Goal: Task Accomplishment & Management: Complete application form

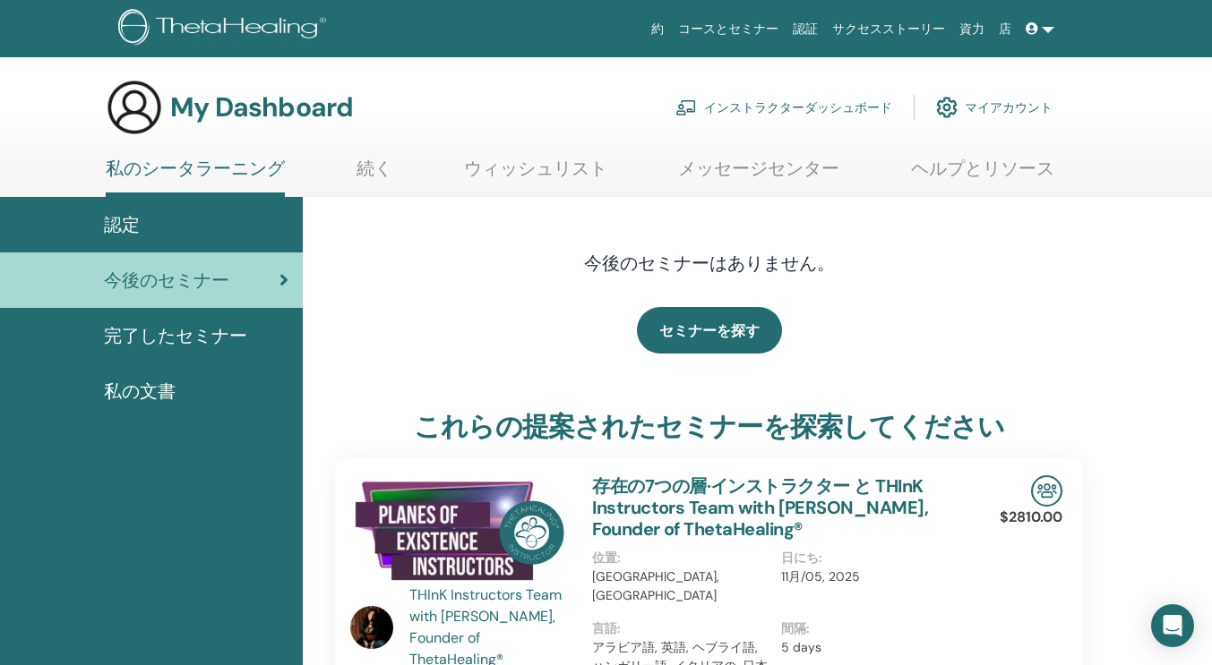
click at [805, 116] on link "インストラクターダッシュボード" at bounding box center [783, 107] width 217 height 39
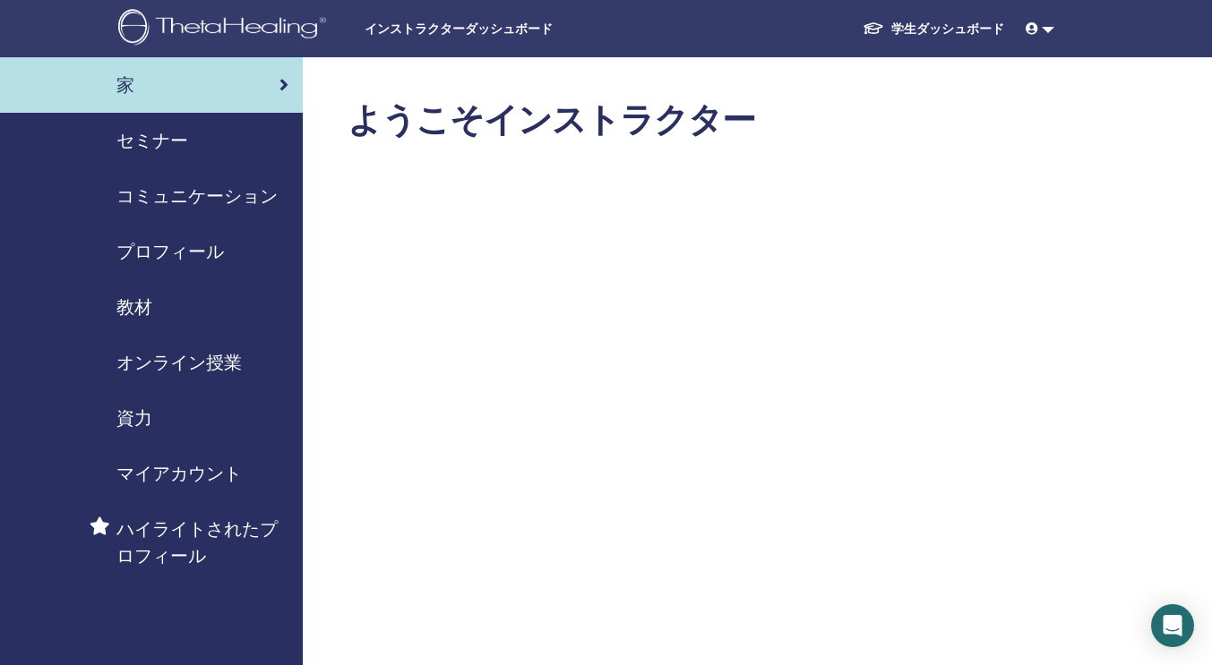
click at [167, 145] on span "セミナー" at bounding box center [152, 140] width 72 height 27
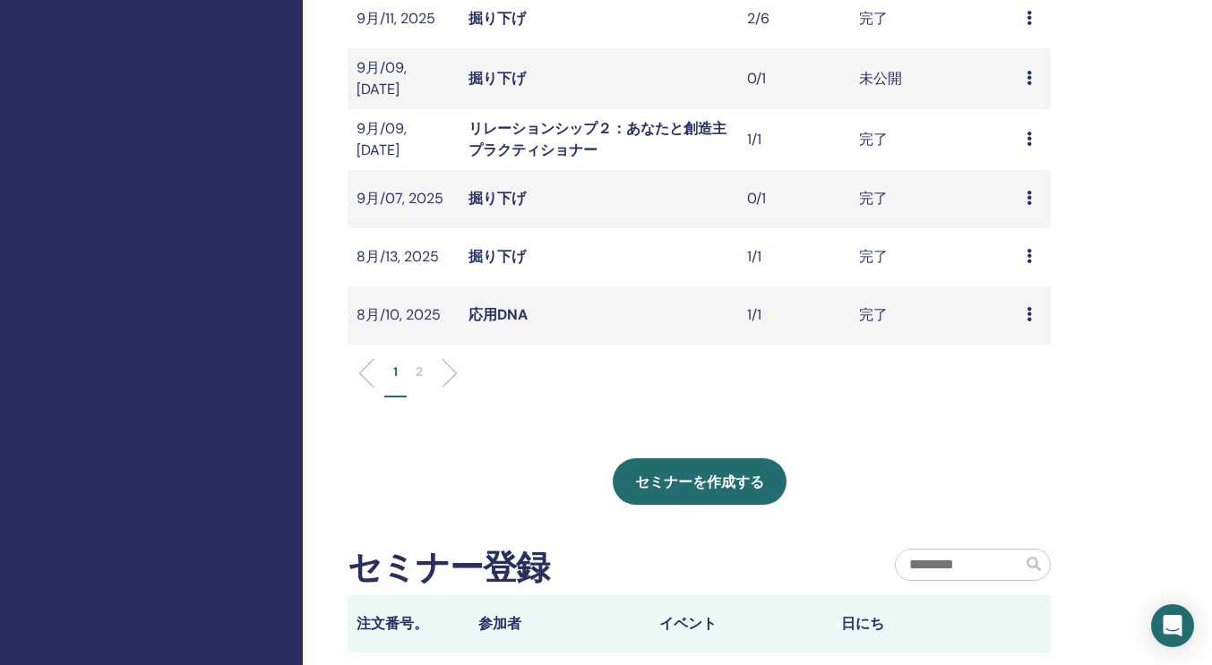
scroll to position [601, 0]
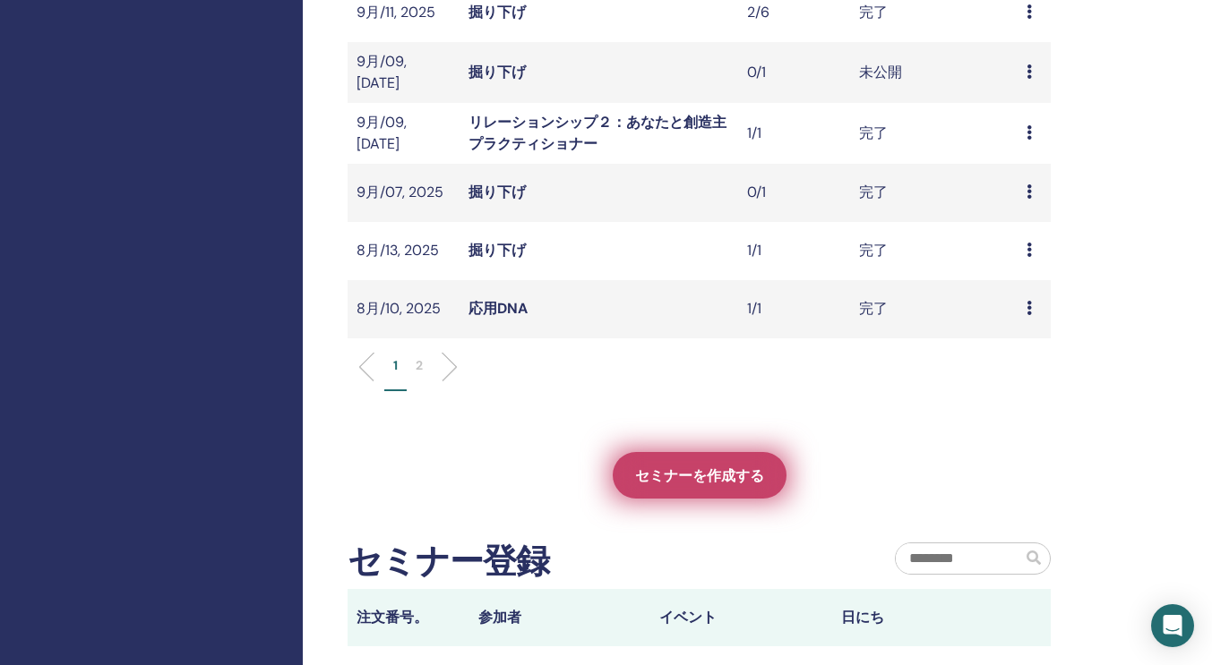
click at [756, 467] on span "セミナーを作成する" at bounding box center [699, 476] width 129 height 19
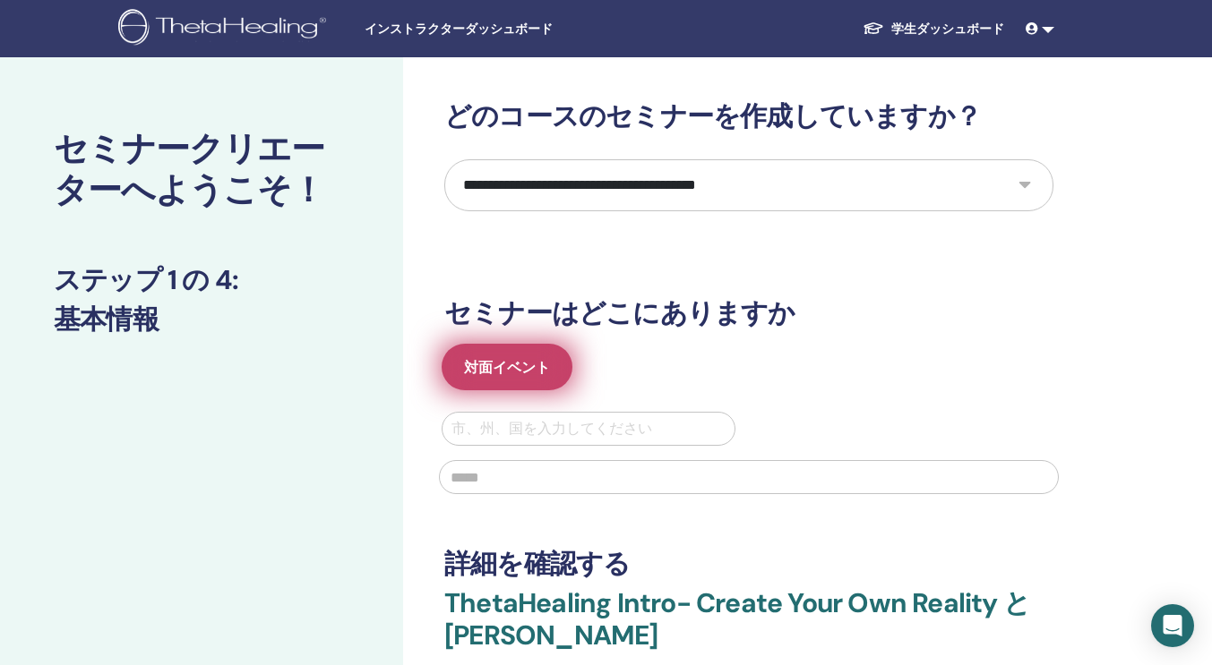
click at [543, 381] on button "対面イベント" at bounding box center [507, 367] width 131 height 47
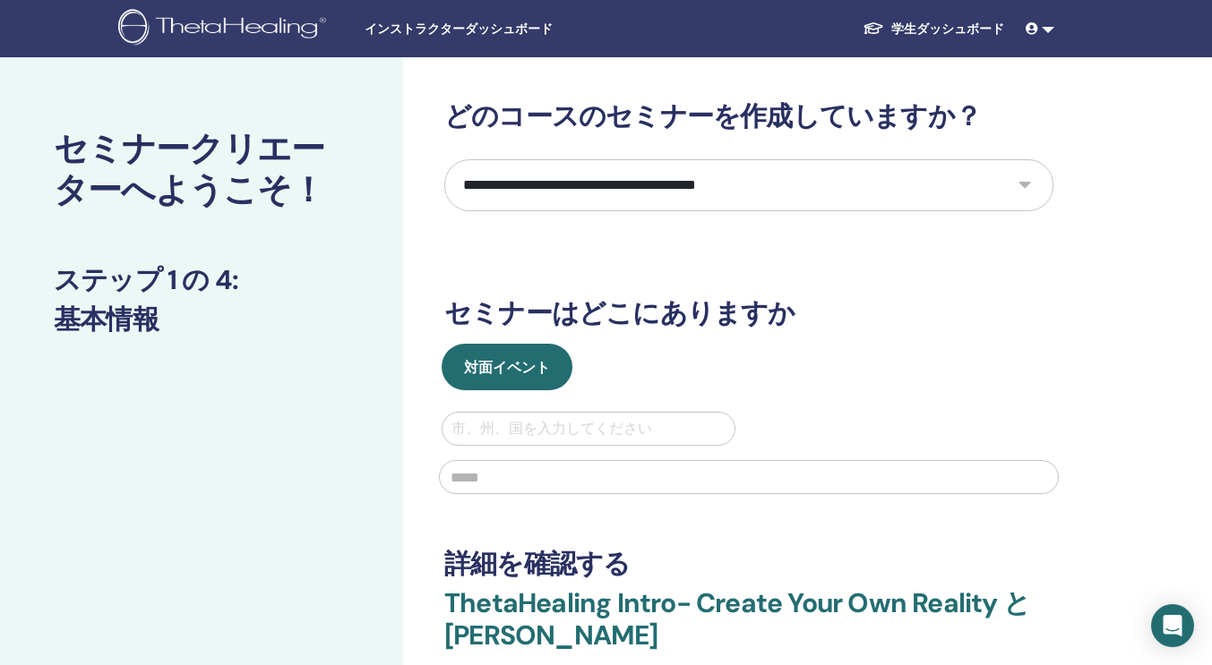
click at [536, 442] on div "市、州、国を入力してください" at bounding box center [588, 429] width 292 height 32
type input "**"
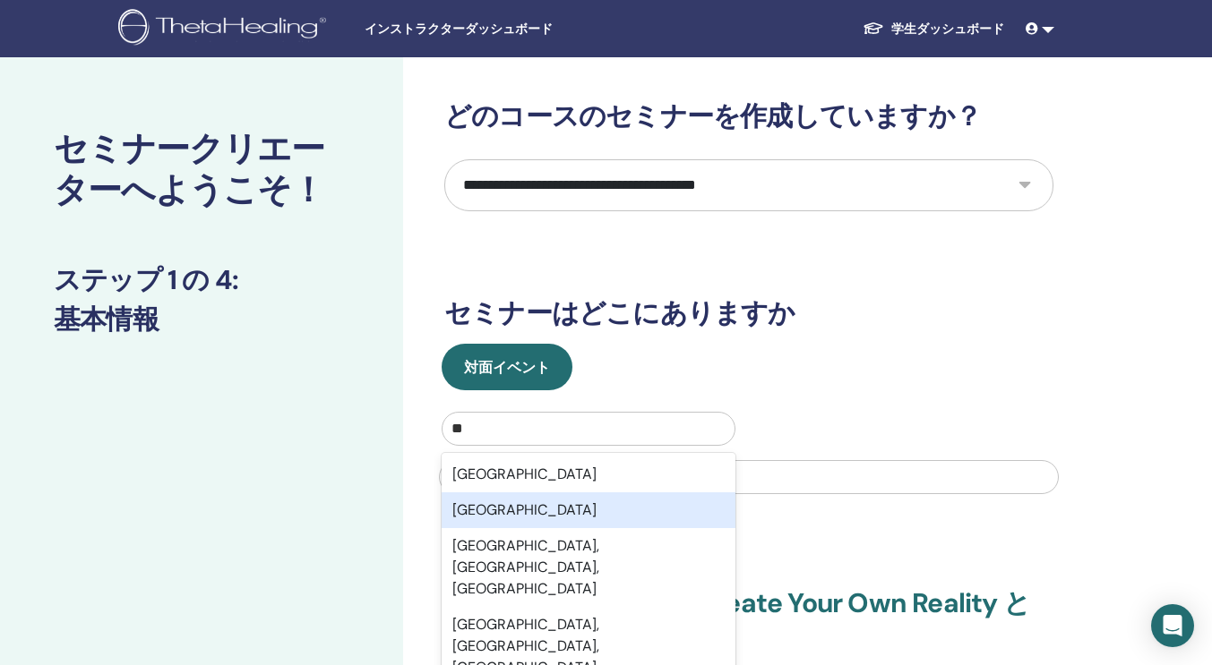
click at [493, 514] on div "Japan" at bounding box center [589, 511] width 294 height 36
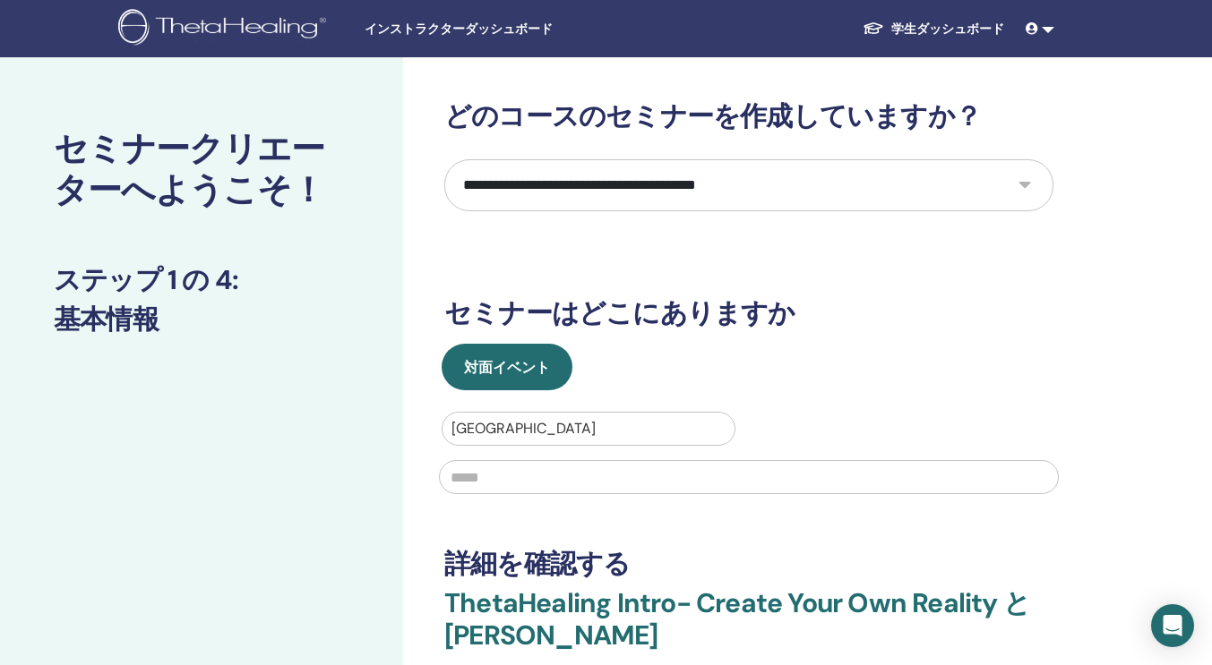
click at [503, 482] on input "text" at bounding box center [749, 477] width 620 height 34
click at [607, 481] on input "********" at bounding box center [749, 477] width 620 height 34
type input "********"
click at [602, 510] on div "**********" at bounding box center [748, 433] width 609 height 666
click at [1028, 178] on select "**********" at bounding box center [748, 185] width 609 height 52
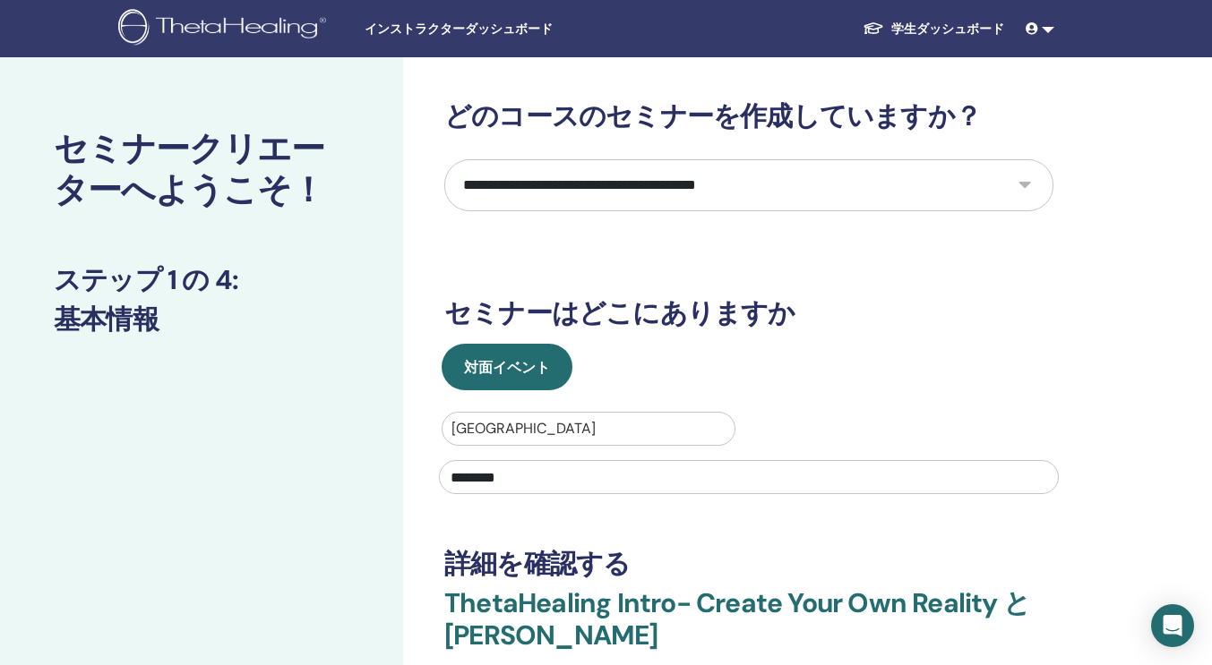
select select "****"
click at [444, 159] on select "**********" at bounding box center [748, 185] width 609 height 52
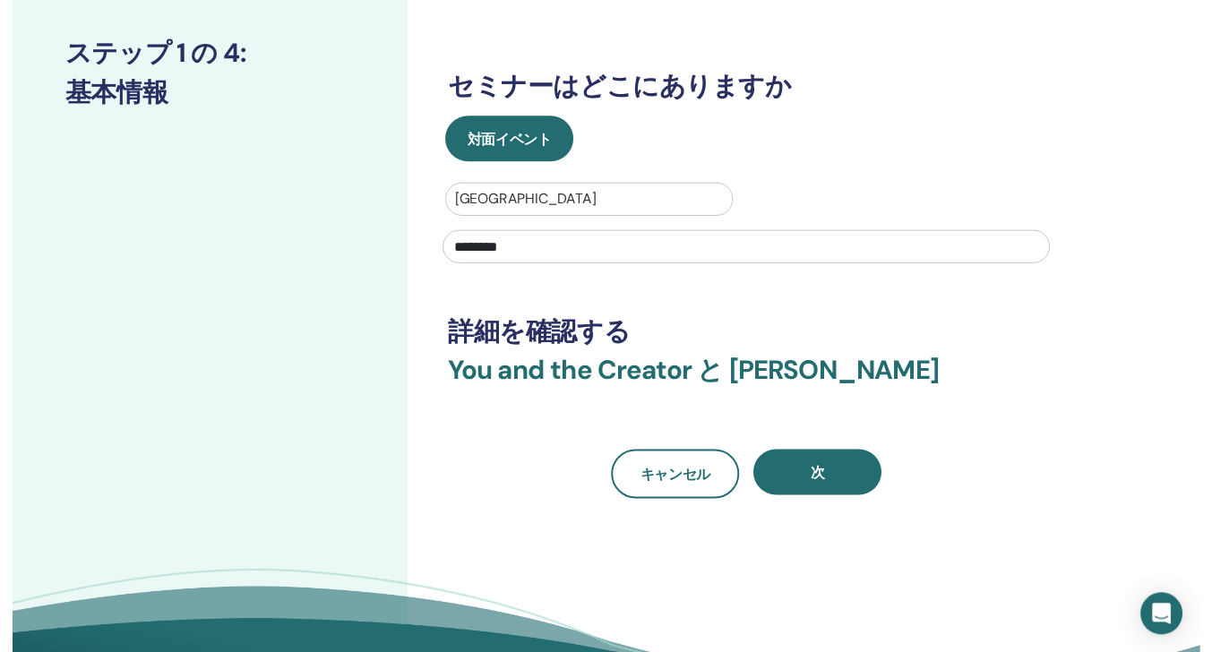
scroll to position [240, 0]
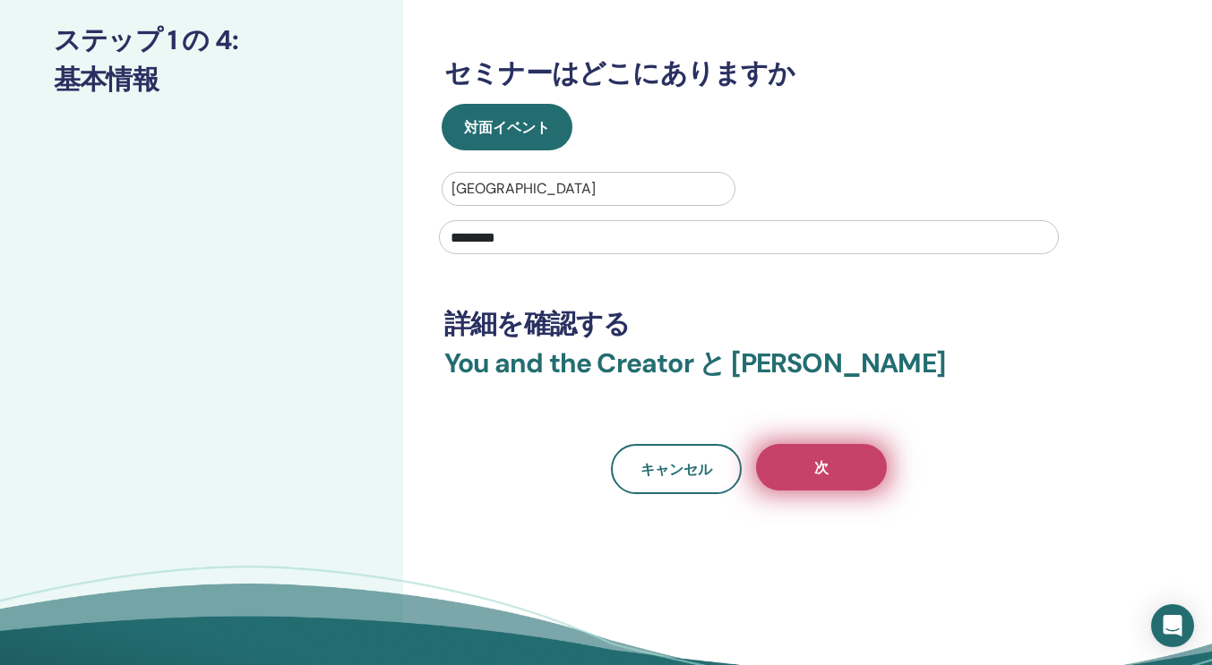
click at [791, 464] on button "次" at bounding box center [821, 467] width 131 height 47
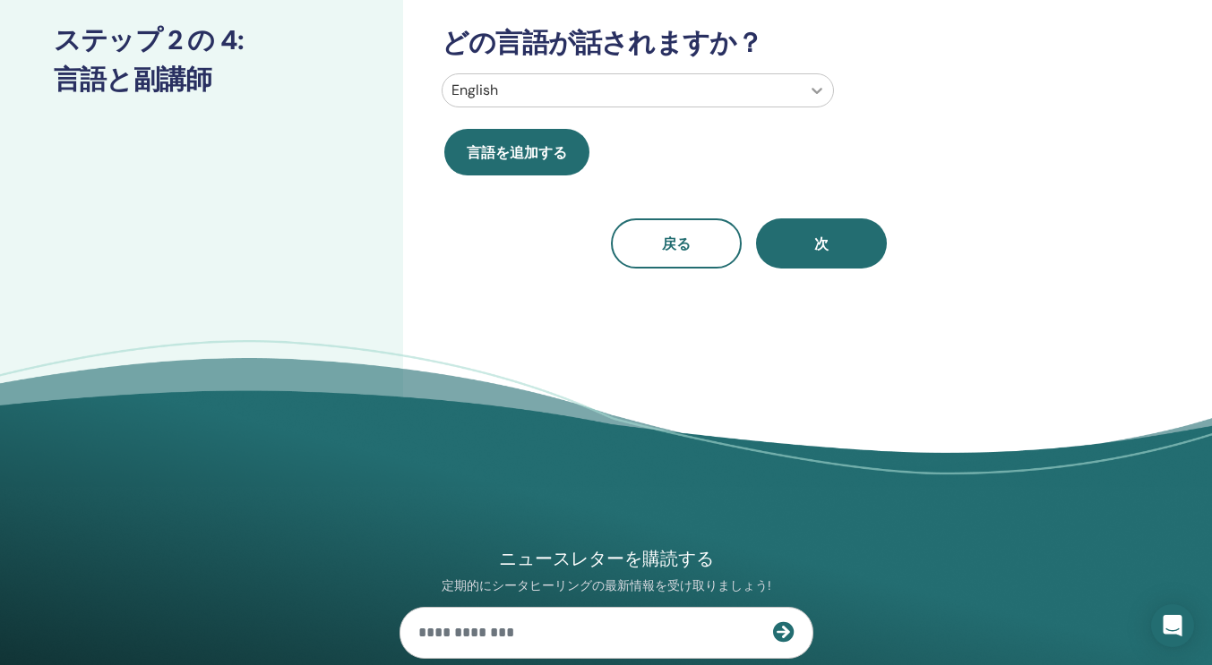
click at [811, 83] on icon at bounding box center [817, 90] width 18 height 18
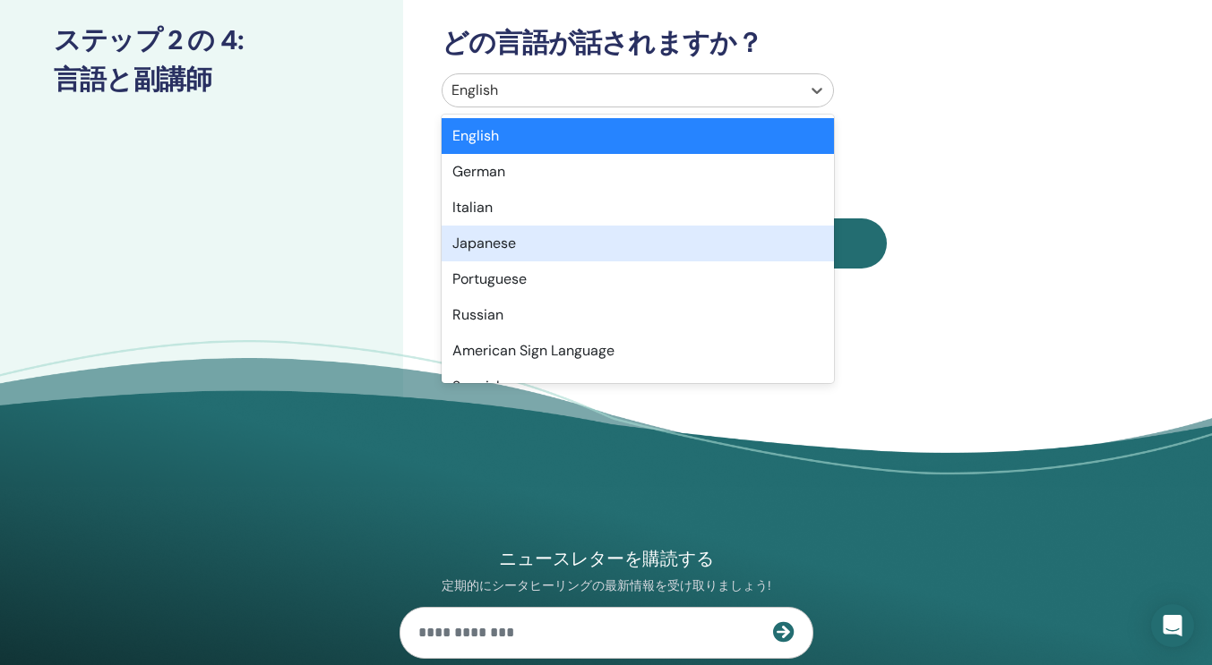
click at [651, 254] on div "Japanese" at bounding box center [638, 244] width 392 height 36
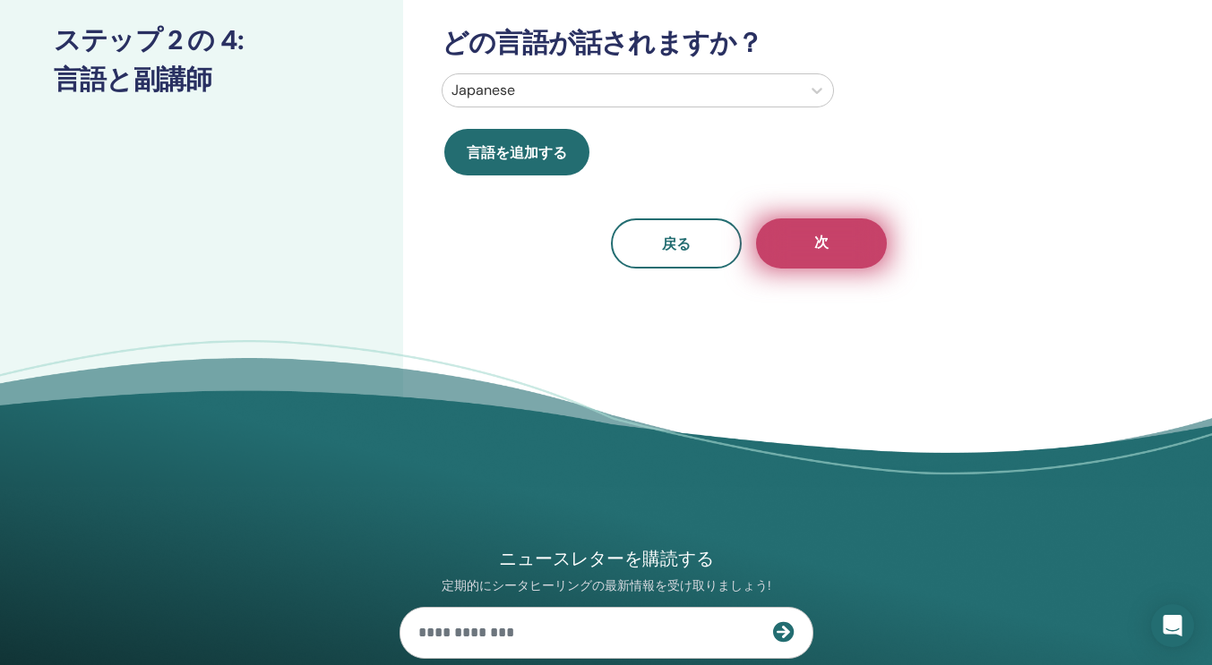
click at [811, 249] on button "次" at bounding box center [821, 244] width 131 height 50
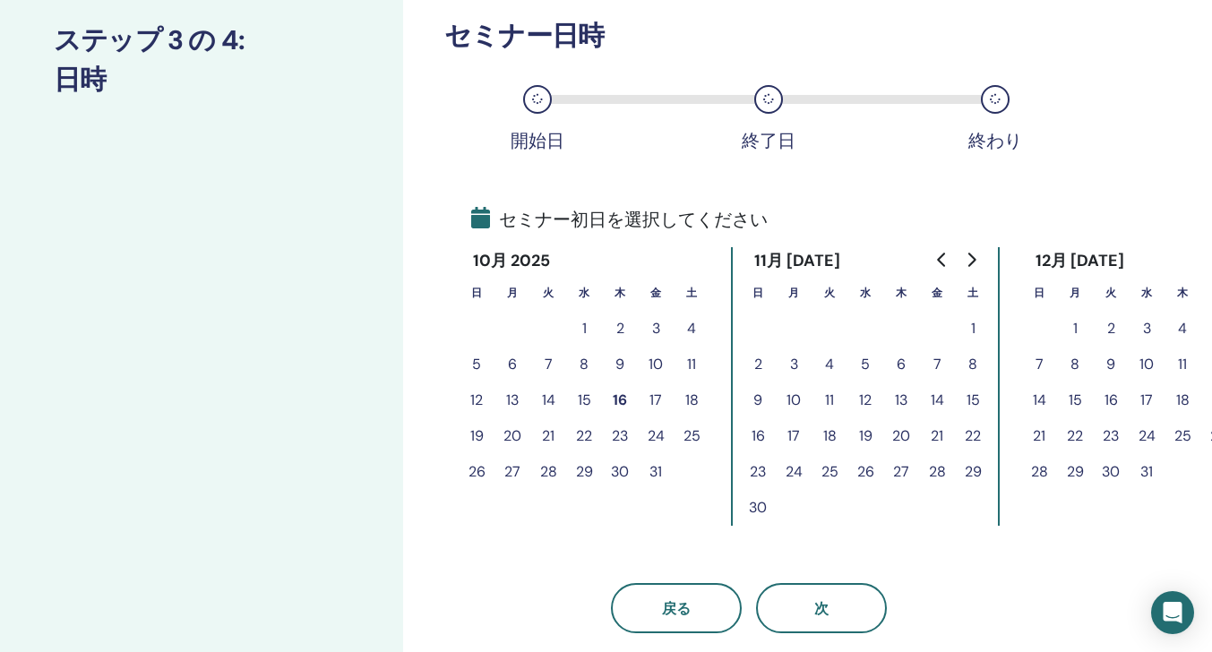
click at [798, 365] on button "3" at bounding box center [794, 365] width 36 height 36
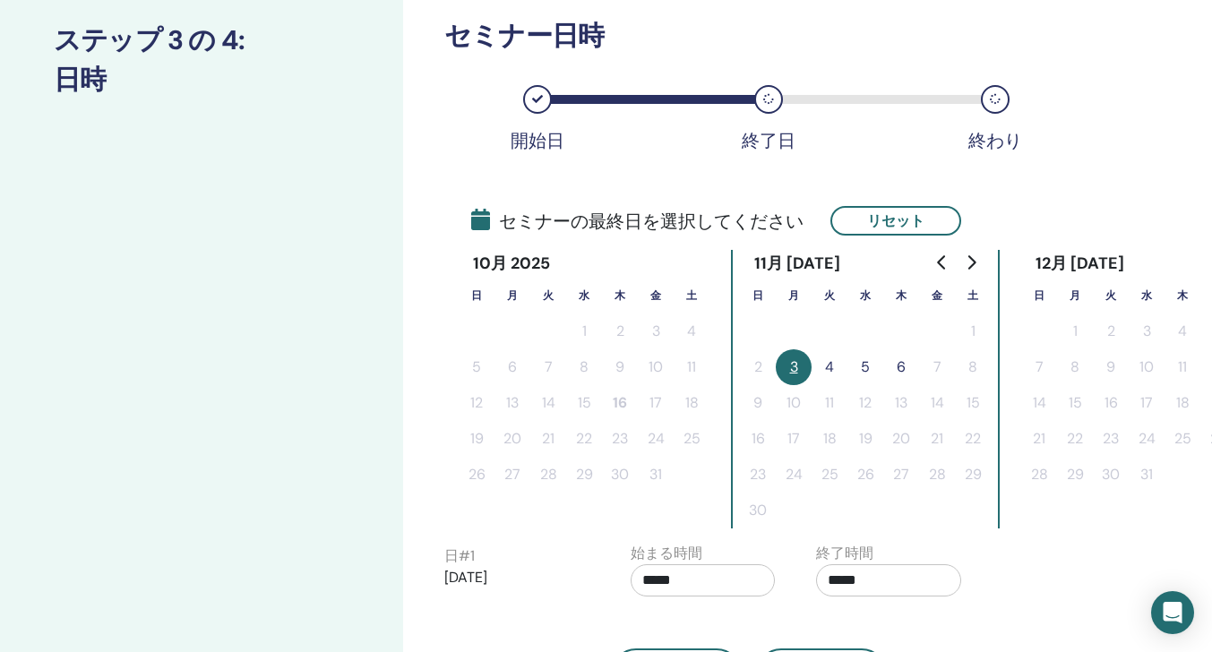
click at [835, 364] on button "4" at bounding box center [829, 367] width 36 height 36
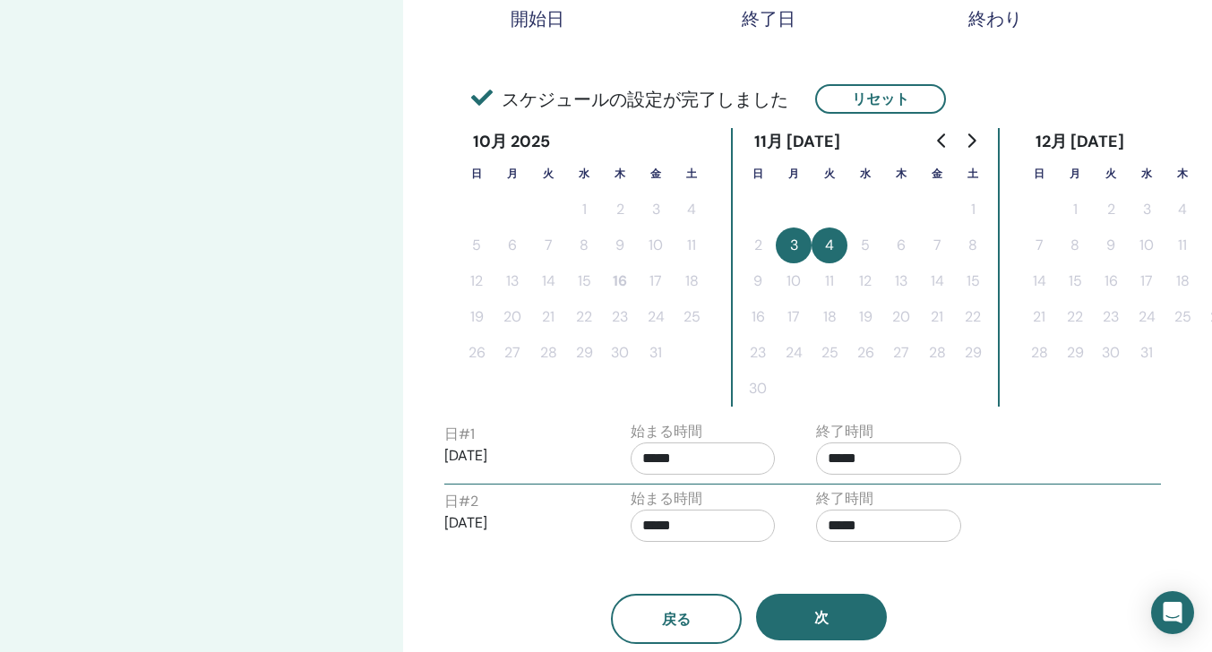
scroll to position [528, 0]
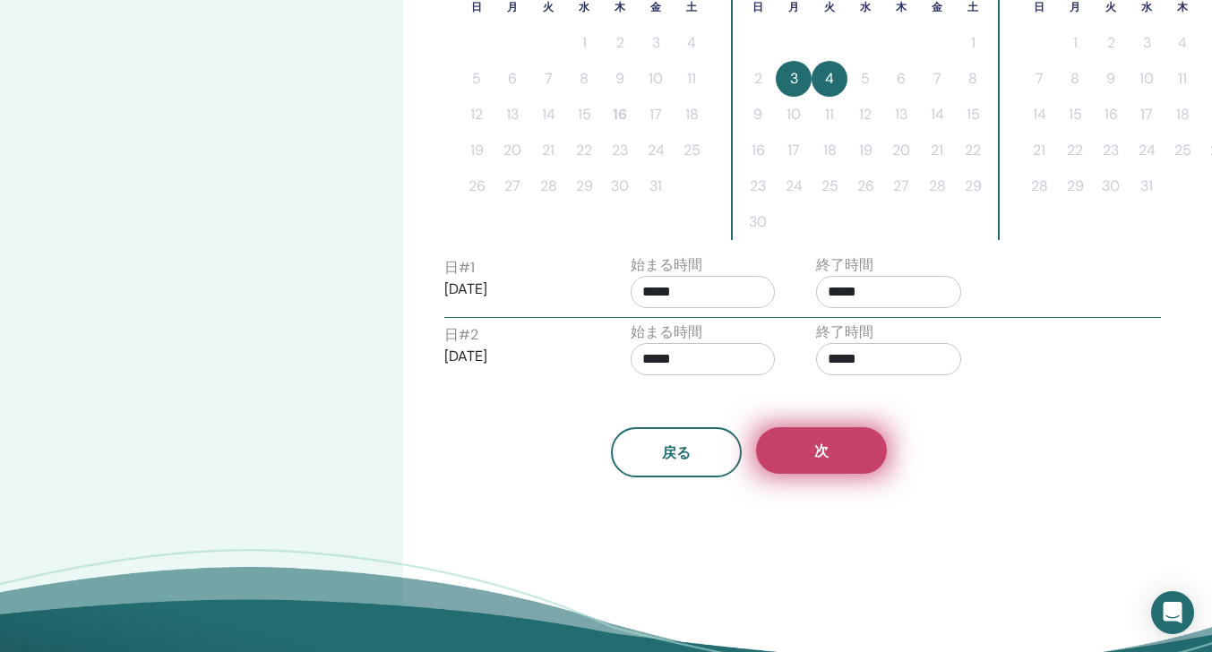
click at [811, 463] on button "次" at bounding box center [821, 450] width 131 height 47
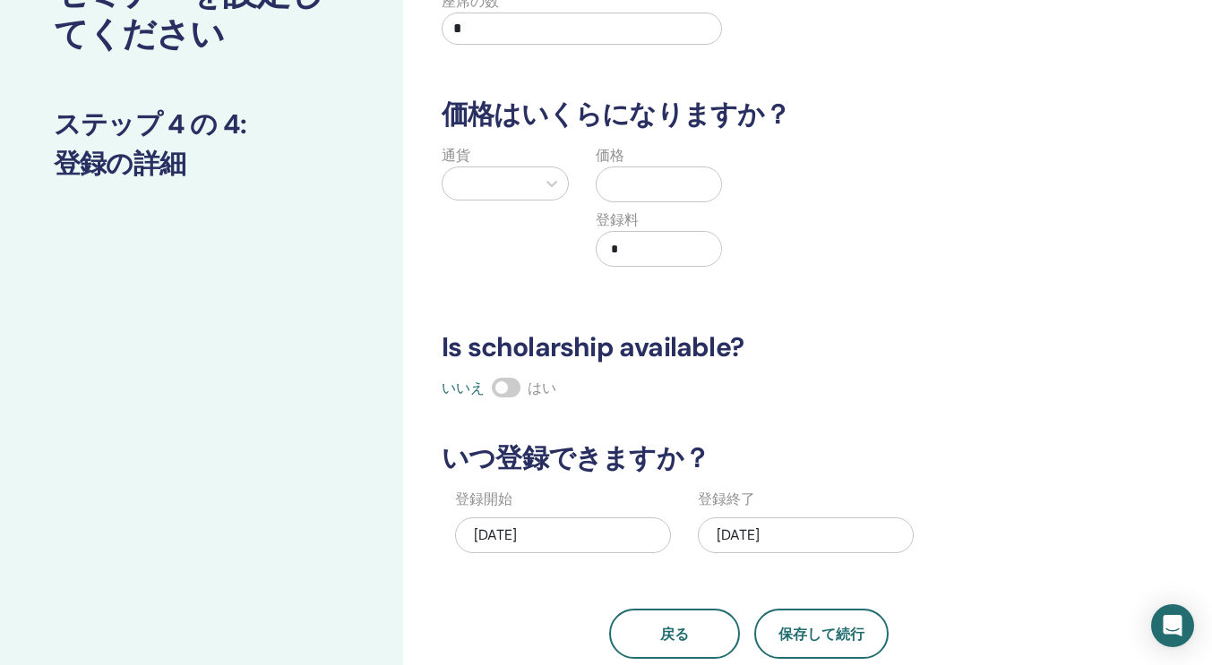
scroll to position [81, 0]
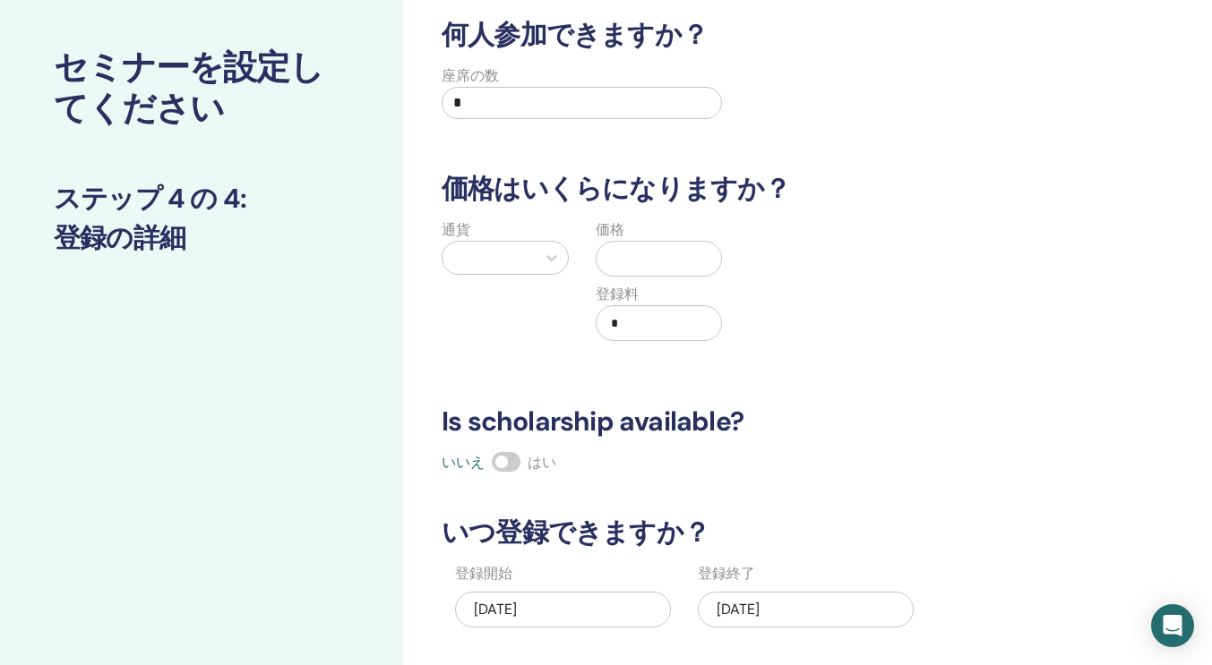
drag, startPoint x: 481, startPoint y: 105, endPoint x: 414, endPoint y: 107, distance: 67.2
click at [414, 107] on div "何人参加できますか？ 座席の数 * 価格はいくらになりますか？ 通貨 価格 登録料 * Is scholarship available? いいえ はい いつ…" at bounding box center [807, 480] width 808 height 1008
type input "*"
click at [501, 251] on div at bounding box center [488, 257] width 75 height 25
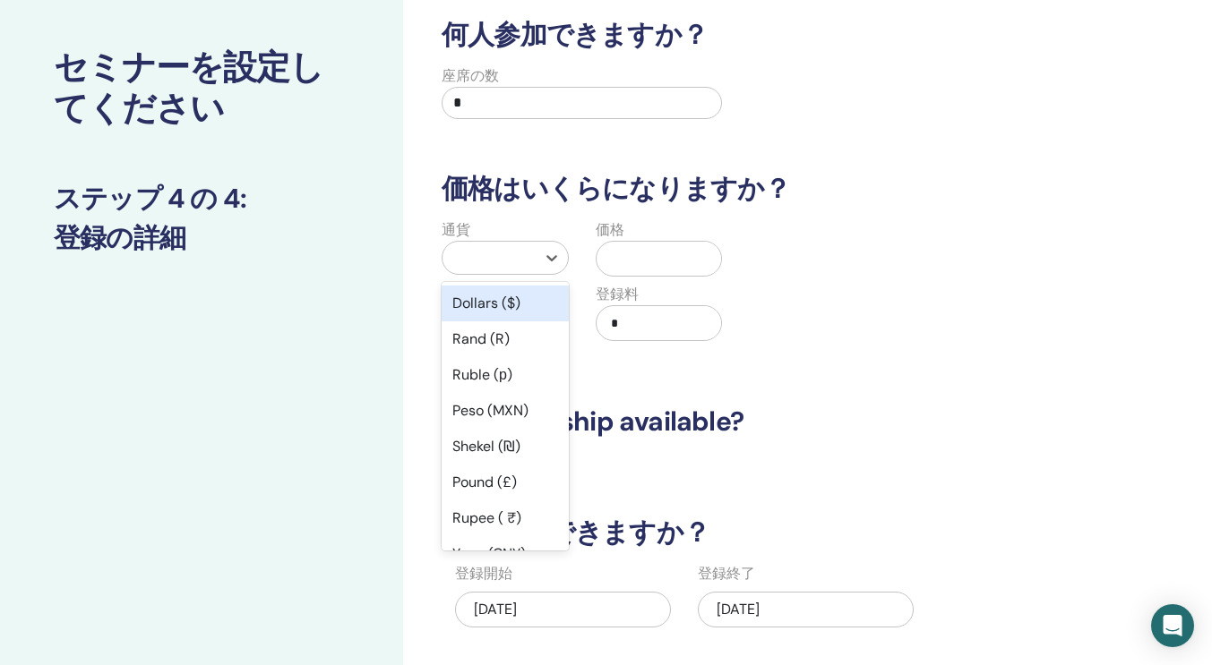
type input "*"
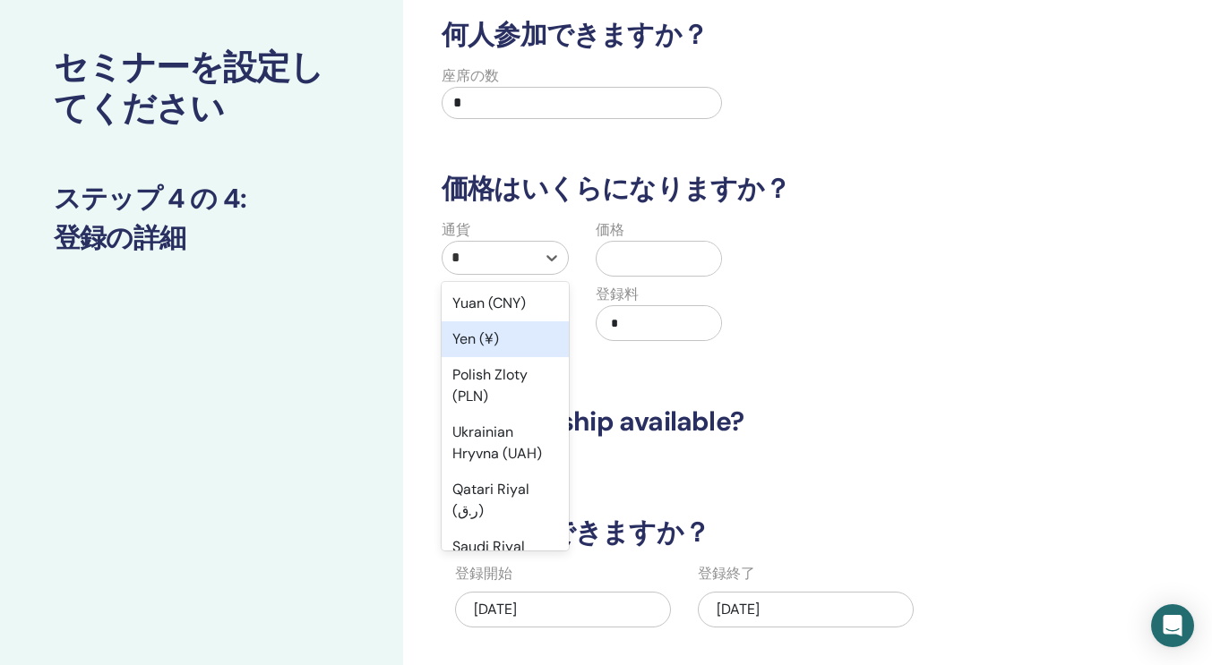
click at [476, 337] on div "Yen (¥)" at bounding box center [505, 340] width 127 height 36
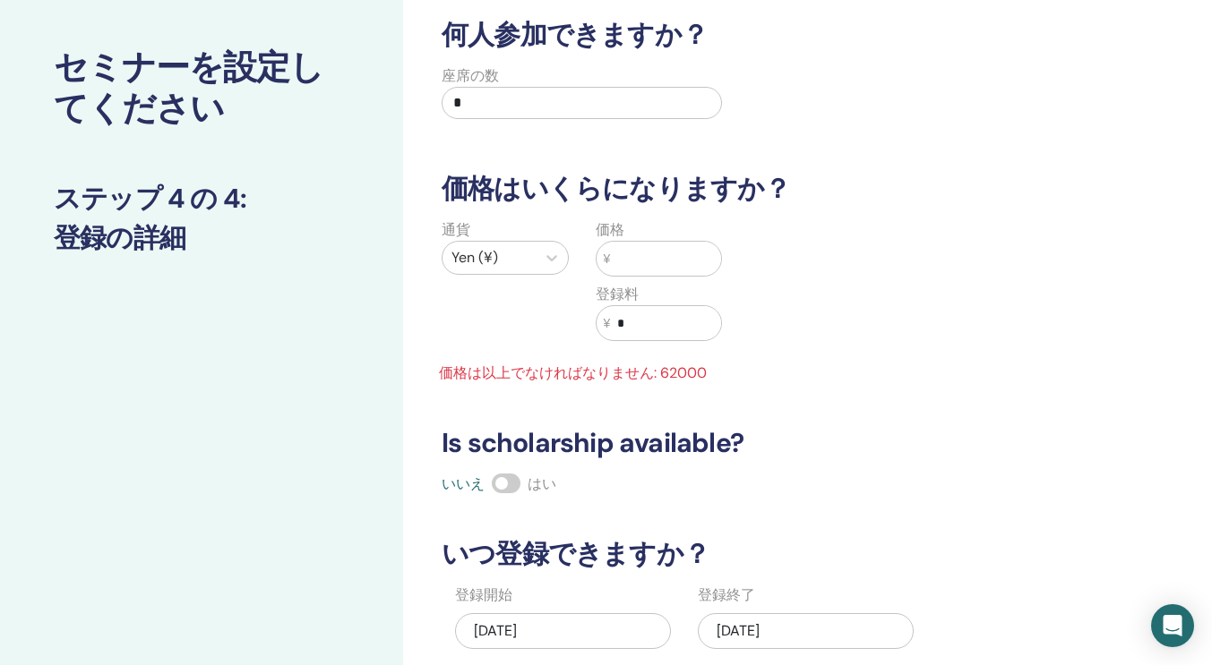
click at [648, 253] on input "text" at bounding box center [665, 259] width 111 height 34
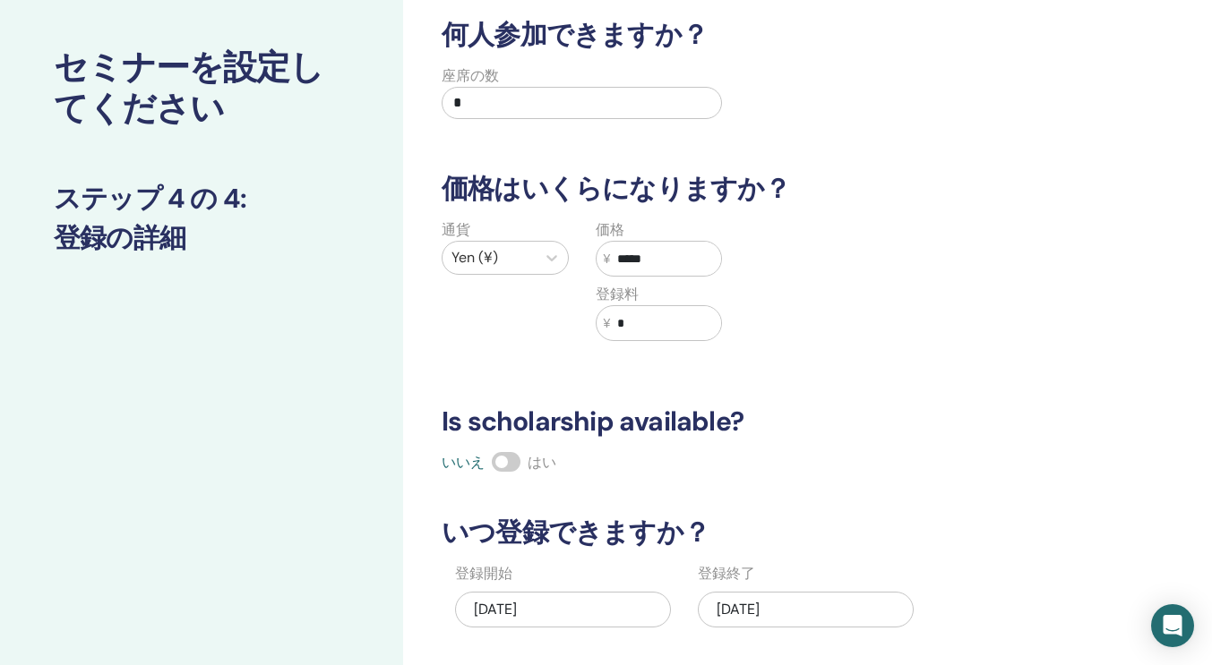
type input "*****"
click at [642, 337] on input "*" at bounding box center [665, 323] width 111 height 34
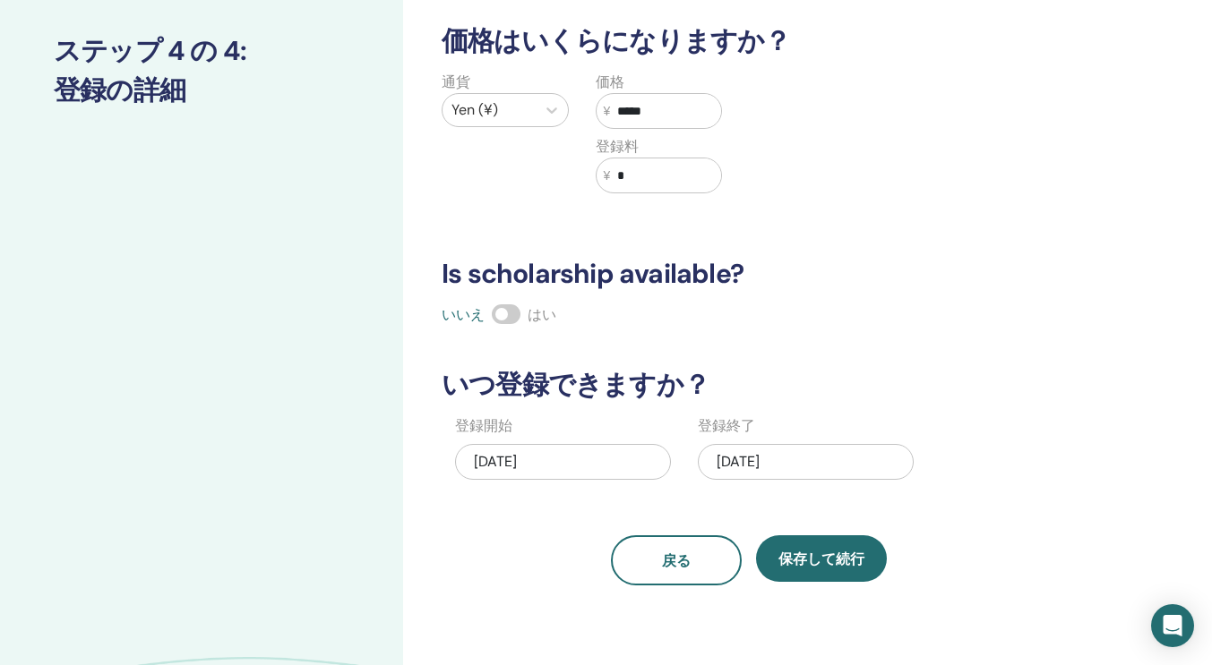
scroll to position [240, 0]
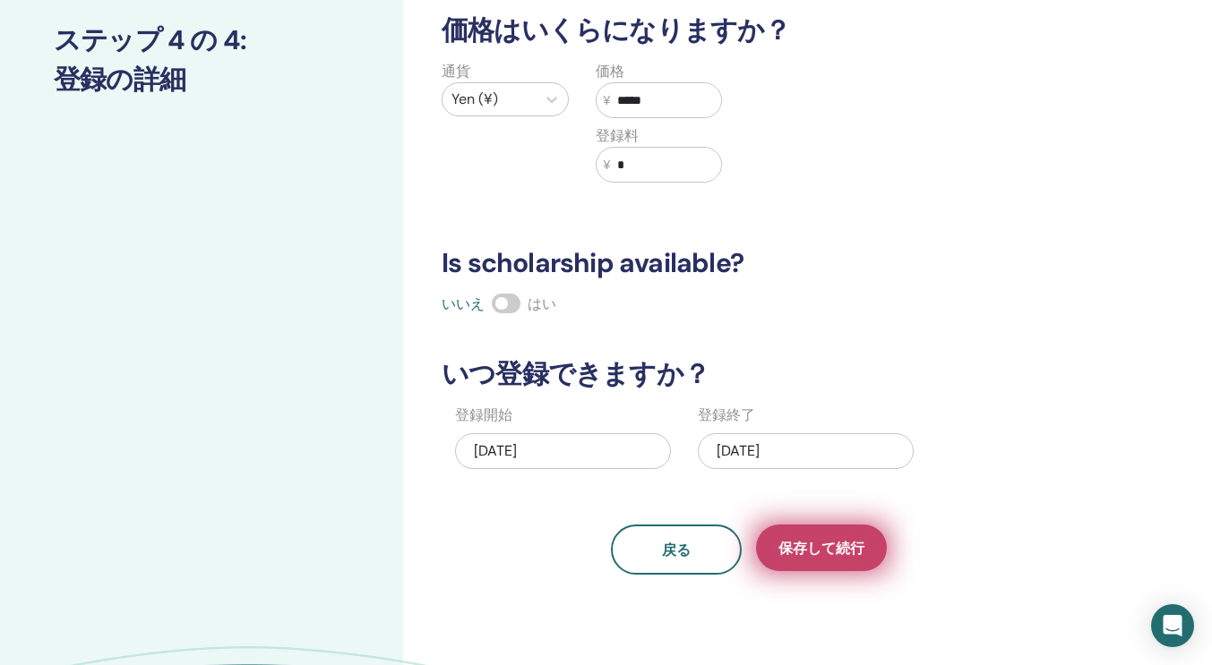
click at [806, 549] on span "保存して続行" at bounding box center [821, 548] width 86 height 19
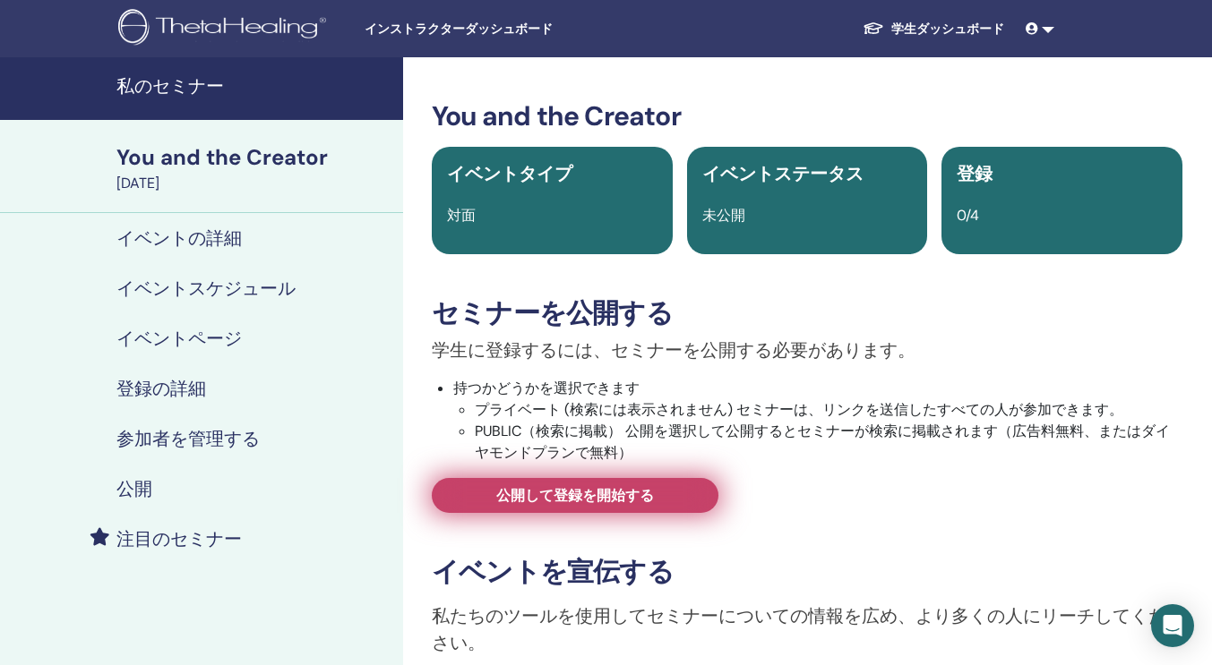
click at [659, 510] on link "公開して登録を開始する" at bounding box center [575, 495] width 287 height 35
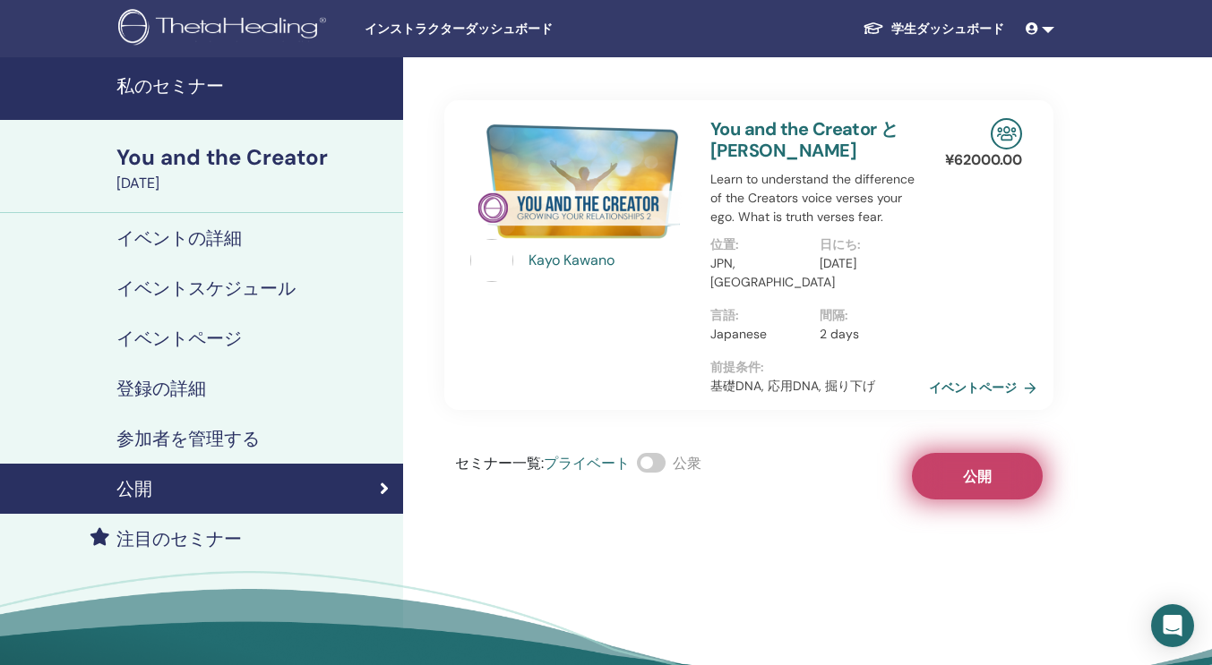
click at [920, 472] on button "公開" at bounding box center [977, 476] width 131 height 47
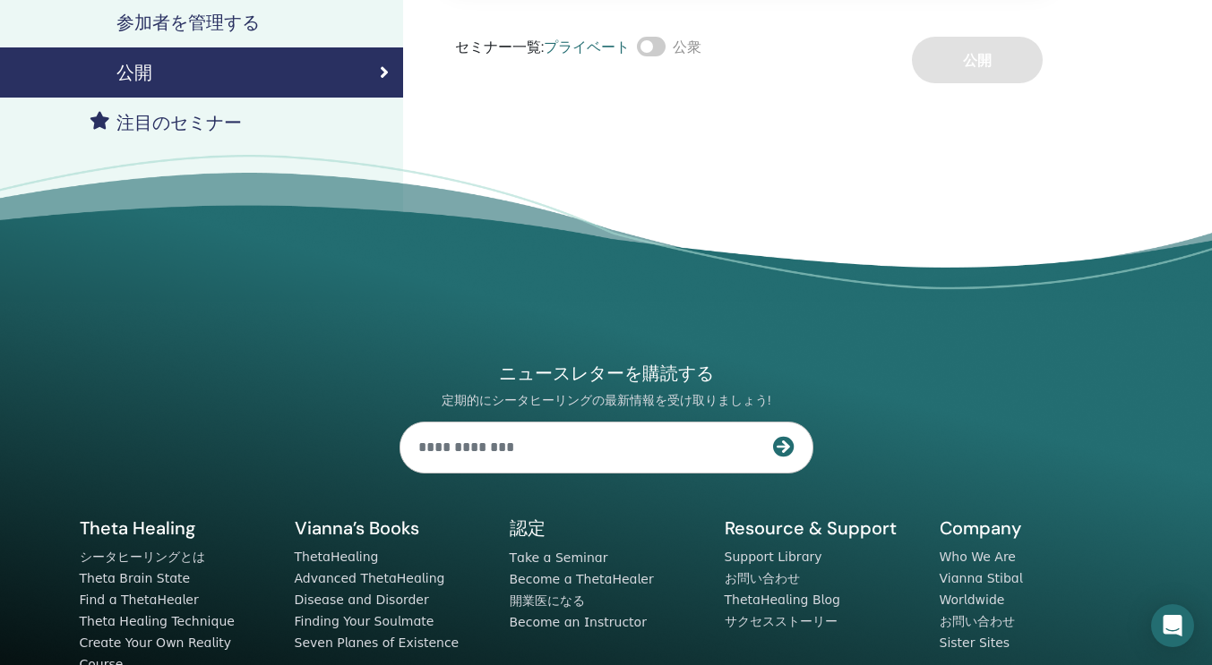
scroll to position [425, 0]
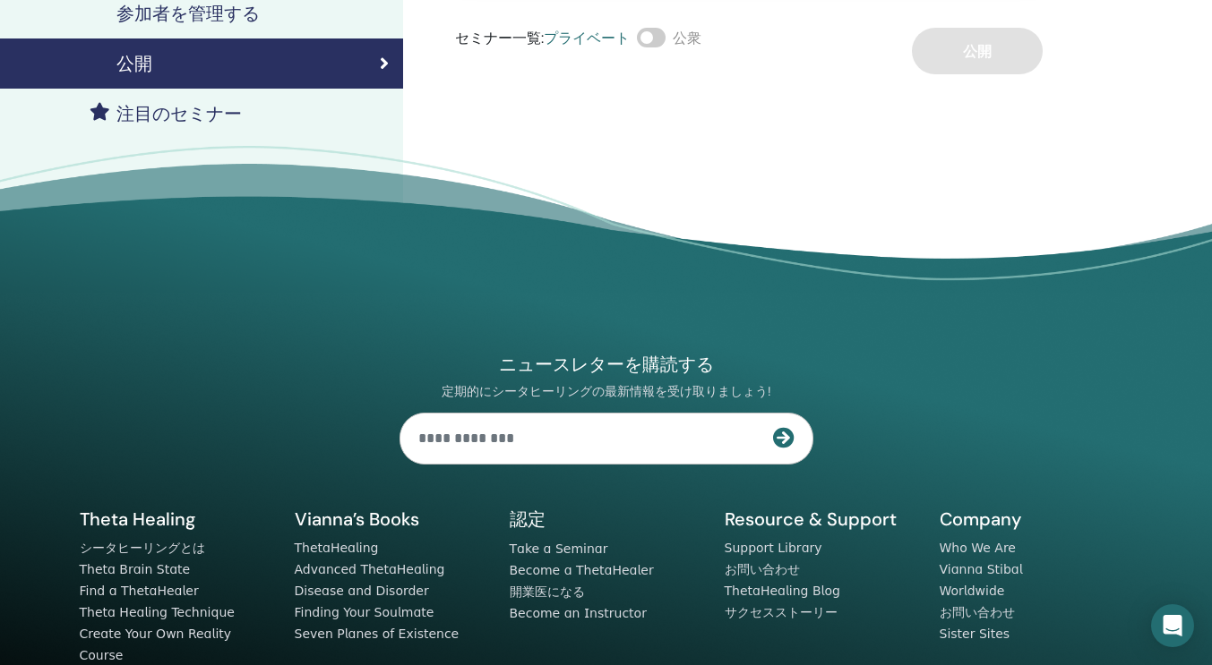
click at [662, 41] on span at bounding box center [651, 38] width 29 height 20
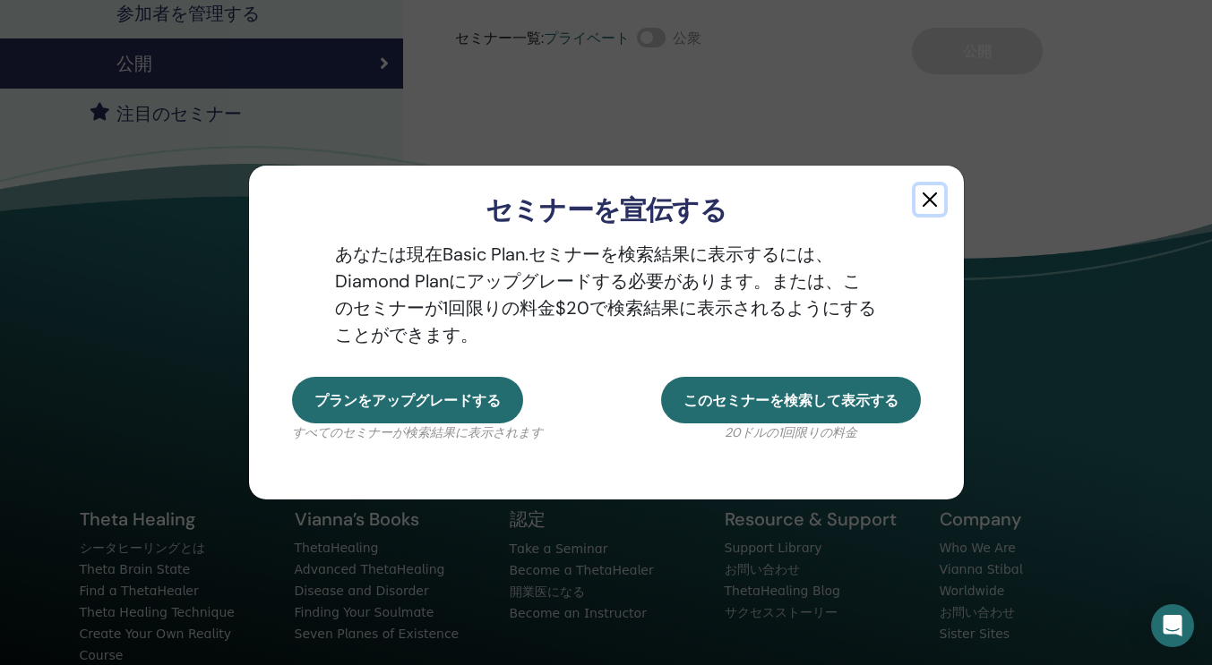
click at [934, 203] on button "button" at bounding box center [929, 199] width 29 height 29
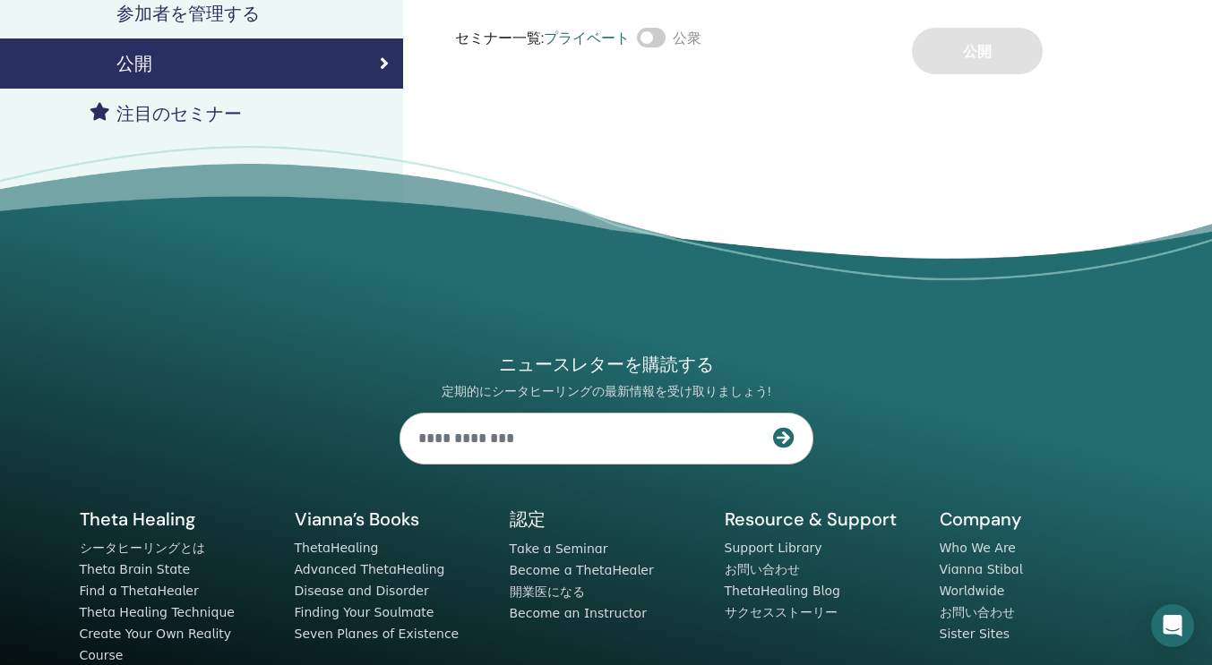
click at [656, 41] on span at bounding box center [651, 38] width 29 height 20
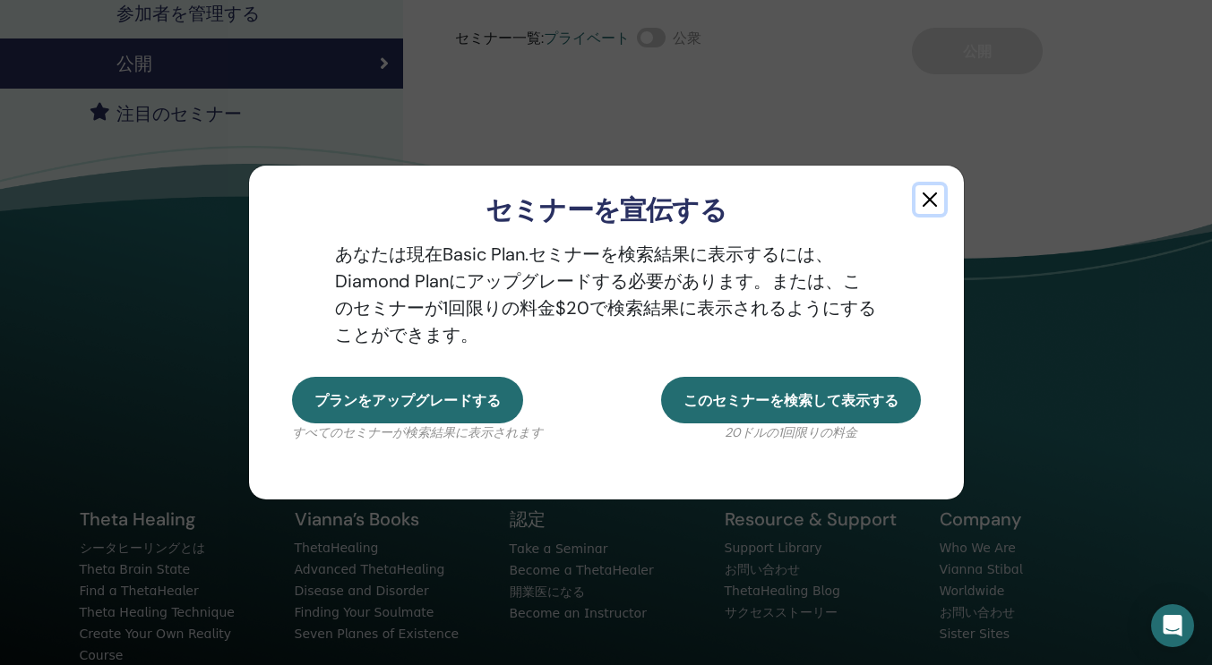
click at [928, 199] on button "button" at bounding box center [929, 199] width 29 height 29
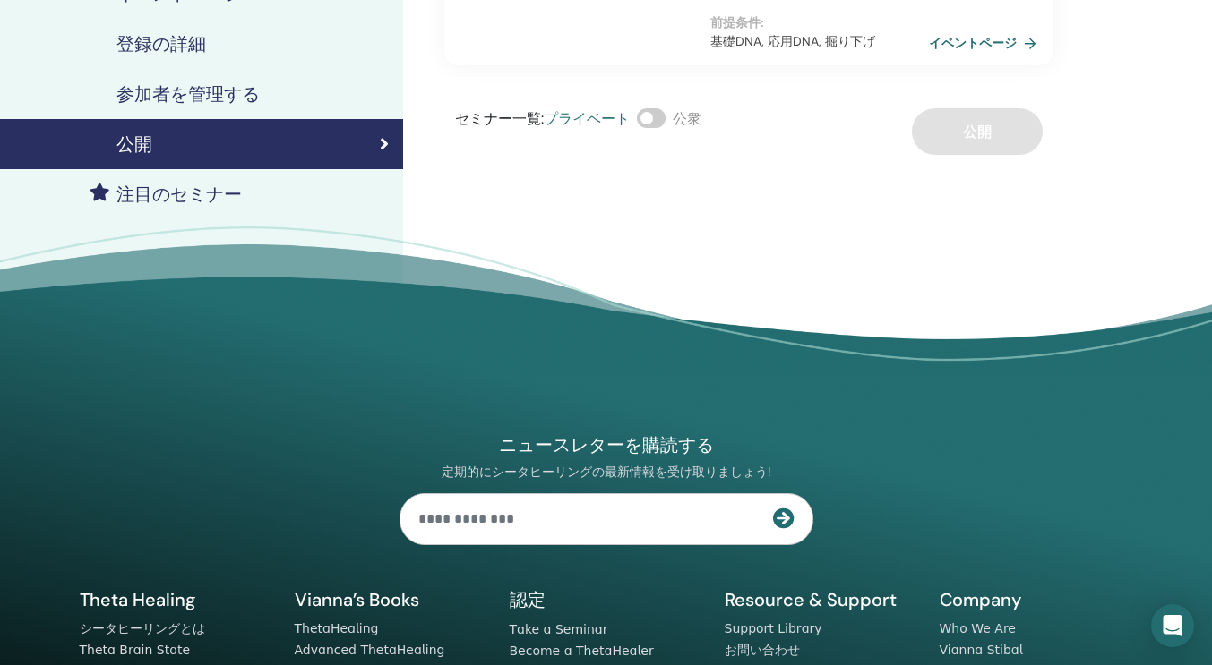
scroll to position [265, 0]
